Goal: Task Accomplishment & Management: Manage account settings

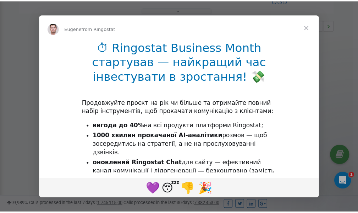
scroll to position [212, 0]
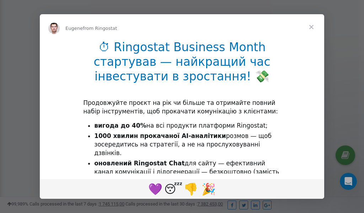
click at [313, 28] on span "Close" at bounding box center [311, 27] width 26 height 26
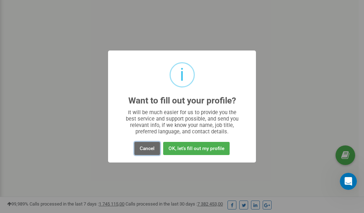
click at [146, 148] on button "Cancel" at bounding box center [147, 148] width 26 height 13
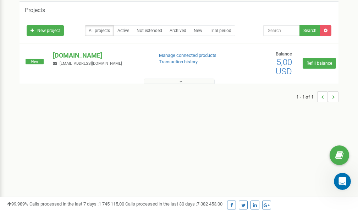
scroll to position [0, 0]
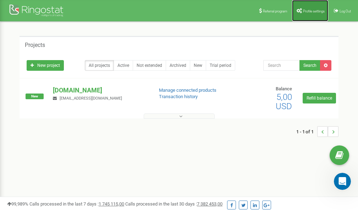
click at [306, 11] on span "Profile settings" at bounding box center [314, 11] width 22 height 4
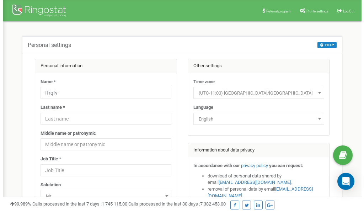
scroll to position [36, 0]
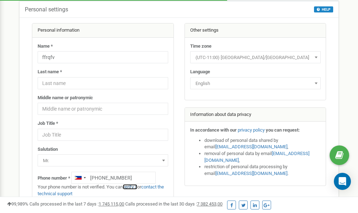
click at [131, 187] on link "verify it" at bounding box center [130, 186] width 15 height 5
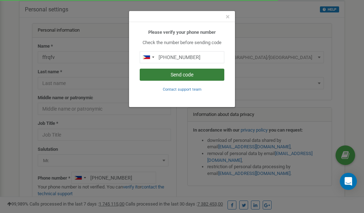
click at [186, 74] on button "Send code" at bounding box center [182, 75] width 85 height 12
